Goal: Task Accomplishment & Management: Complete application form

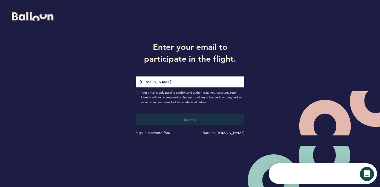
type input "[PERSON_NAME][EMAIL_ADDRESS][PERSON_NAME][DOMAIN_NAME]"
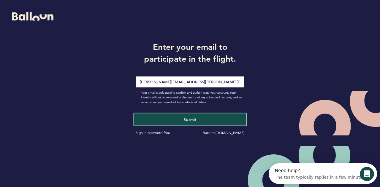
click at [195, 125] on button "Submit" at bounding box center [190, 119] width 112 height 12
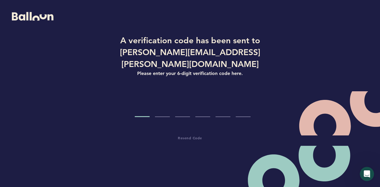
type input "4"
type input "7"
type input "6"
type input "1"
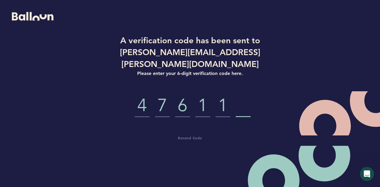
type input "6"
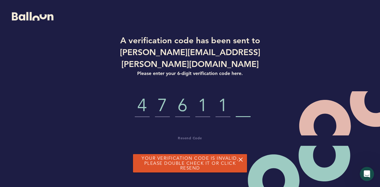
type input "7"
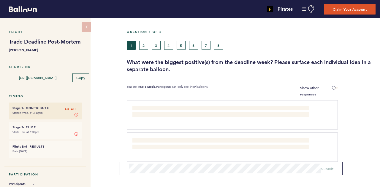
scroll to position [45, 0]
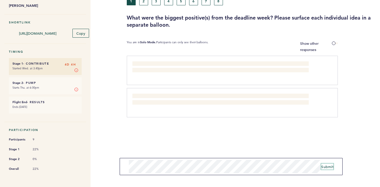
click at [328, 168] on span "Submit" at bounding box center [327, 166] width 12 height 5
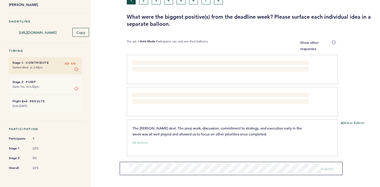
scroll to position [0, 0]
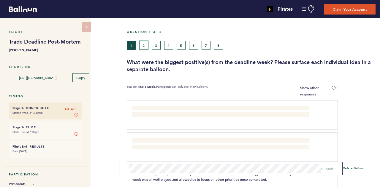
click at [141, 43] on button "2" at bounding box center [143, 45] width 9 height 9
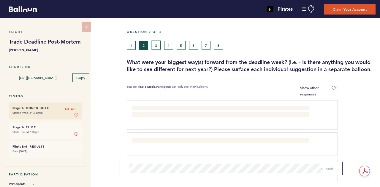
click at [158, 42] on button "3" at bounding box center [156, 45] width 9 height 9
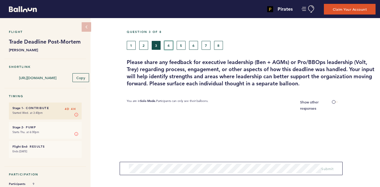
click at [168, 42] on button "4" at bounding box center [168, 45] width 9 height 9
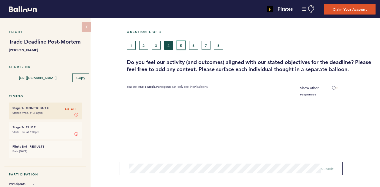
click at [183, 42] on button "5" at bounding box center [181, 45] width 9 height 9
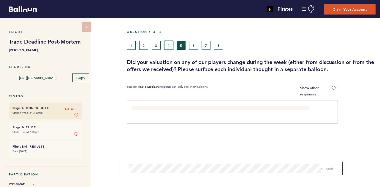
click at [170, 44] on button "4" at bounding box center [168, 45] width 9 height 9
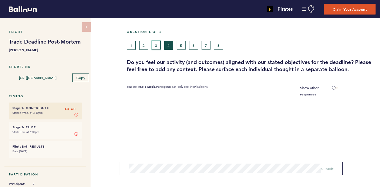
click at [154, 45] on button "3" at bounding box center [156, 45] width 9 height 9
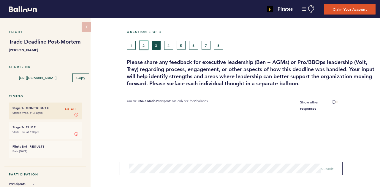
click at [147, 45] on button "2" at bounding box center [143, 45] width 9 height 9
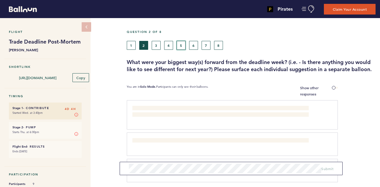
click at [180, 42] on button "5" at bounding box center [181, 45] width 9 height 9
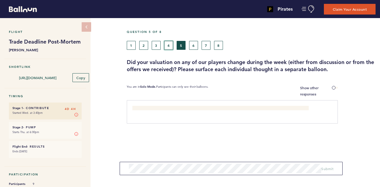
click at [172, 45] on button "4" at bounding box center [168, 45] width 9 height 9
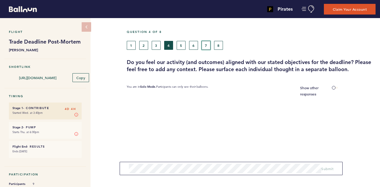
click at [202, 44] on button "7" at bounding box center [205, 45] width 9 height 9
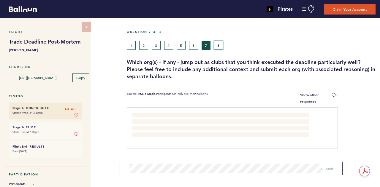
click at [216, 44] on button "8" at bounding box center [218, 45] width 9 height 9
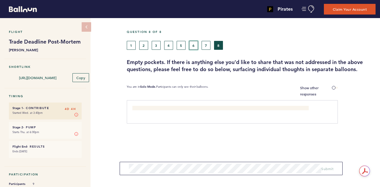
click at [189, 45] on button "6" at bounding box center [193, 45] width 9 height 9
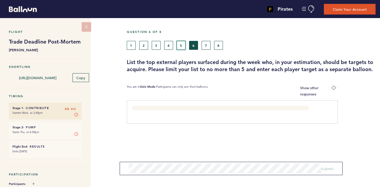
click at [183, 46] on button "5" at bounding box center [181, 45] width 9 height 9
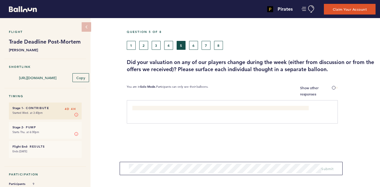
click at [163, 45] on div "1 2 3 4 5 6 7 8" at bounding box center [219, 45] width 184 height 9
click at [166, 45] on button "4" at bounding box center [168, 45] width 9 height 9
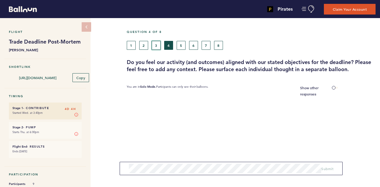
click at [153, 45] on button "3" at bounding box center [156, 45] width 9 height 9
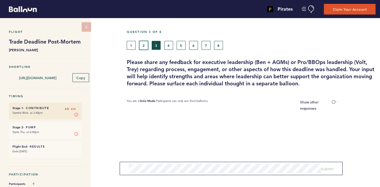
click at [144, 45] on button "2" at bounding box center [143, 45] width 9 height 9
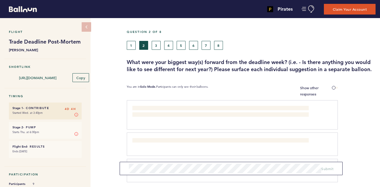
click at [213, 43] on div "1 2 3 4 5 6 7 8" at bounding box center [219, 45] width 184 height 9
click at [215, 44] on button "8" at bounding box center [218, 45] width 9 height 9
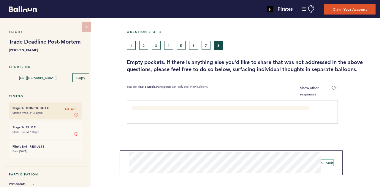
click at [330, 164] on span "Submit" at bounding box center [327, 163] width 12 height 5
